Goal: Task Accomplishment & Management: Manage account settings

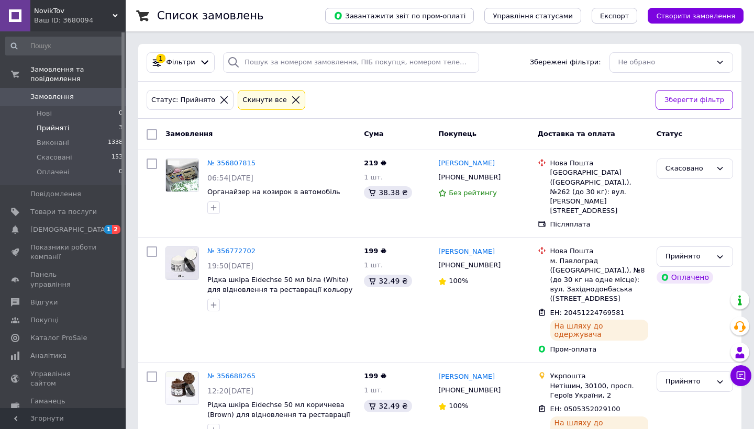
scroll to position [184, 0]
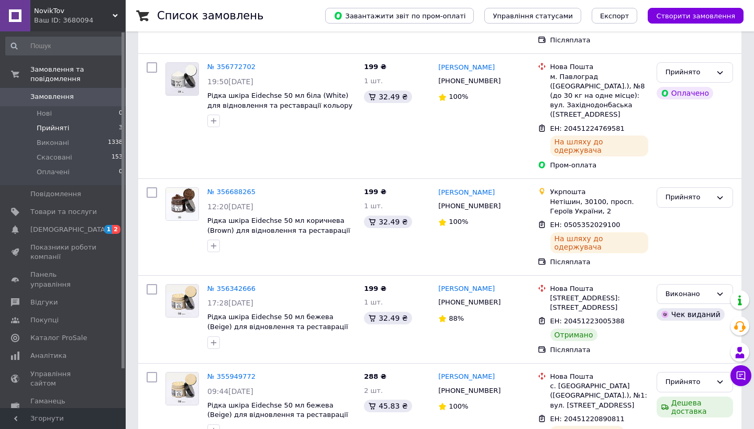
click at [56, 130] on span "Прийняті" at bounding box center [53, 128] width 32 height 9
click at [60, 129] on span "Прийняті" at bounding box center [53, 128] width 32 height 9
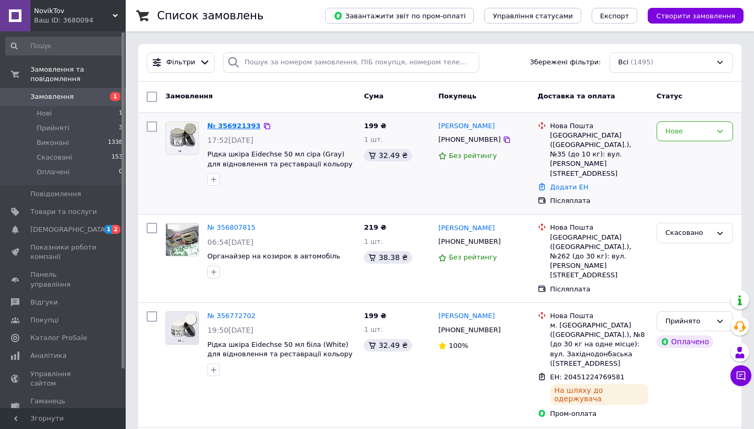
click at [230, 126] on link "№ 356921393" at bounding box center [233, 126] width 53 height 8
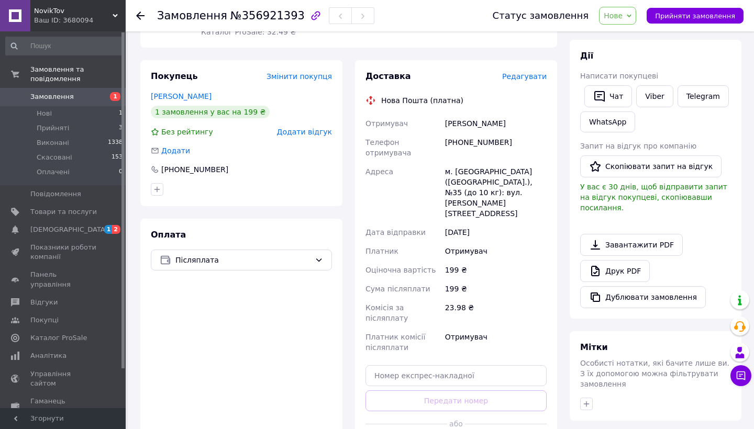
scroll to position [172, 0]
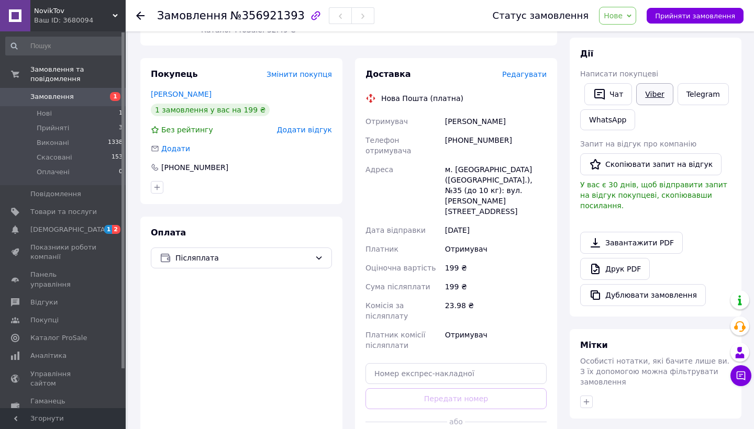
click at [657, 93] on link "Viber" at bounding box center [654, 94] width 37 height 22
click at [57, 114] on li "Нові 1" at bounding box center [64, 113] width 129 height 15
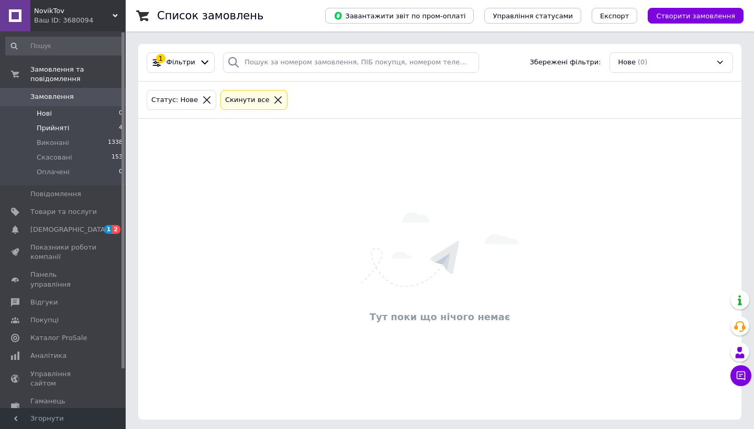
click at [51, 126] on span "Прийняті" at bounding box center [53, 128] width 32 height 9
